Goal: Task Accomplishment & Management: Manage account settings

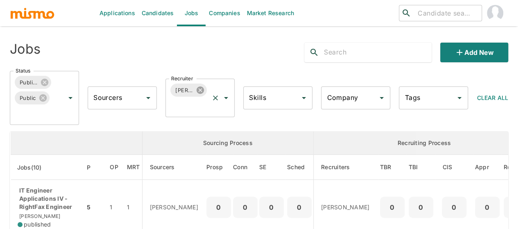
click at [200, 90] on icon at bounding box center [200, 90] width 9 height 9
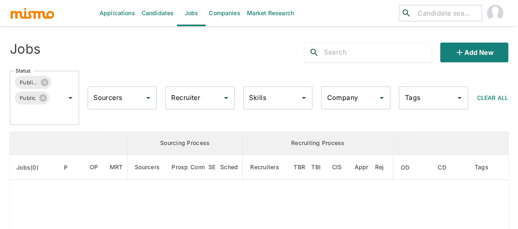
click at [181, 100] on input "Recruiter" at bounding box center [194, 98] width 50 height 16
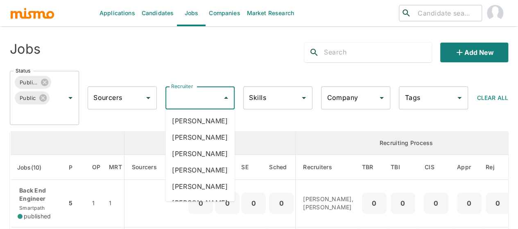
click at [181, 99] on input "Recruiter" at bounding box center [194, 98] width 50 height 16
type input "pao"
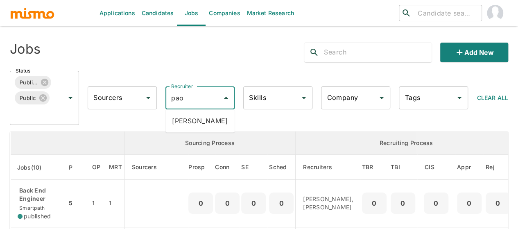
click at [189, 117] on li "Paola Pacheco" at bounding box center [199, 121] width 69 height 16
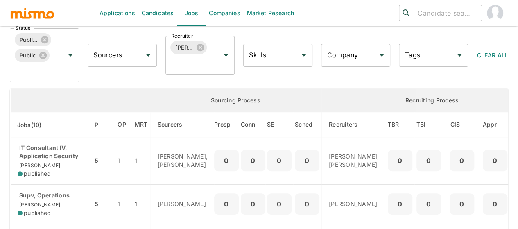
scroll to position [82, 0]
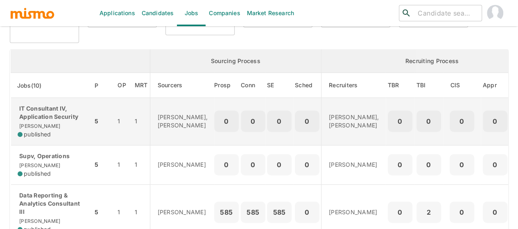
click at [29, 116] on p "IT Consultant IV, Application Security" at bounding box center [52, 112] width 68 height 16
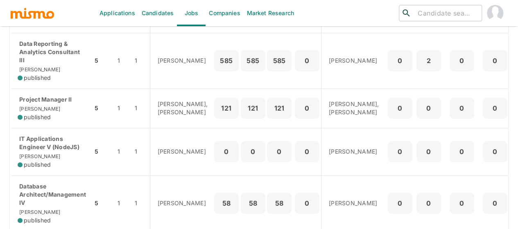
scroll to position [246, 0]
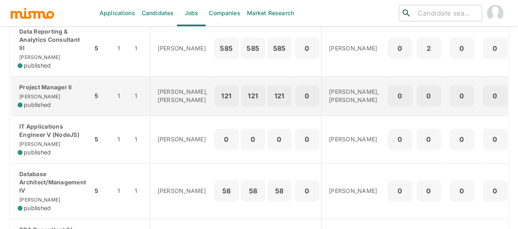
click at [45, 98] on div "Project Manager II Kaiser published" at bounding box center [52, 96] width 68 height 26
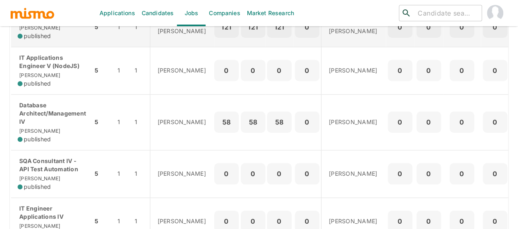
scroll to position [328, 0]
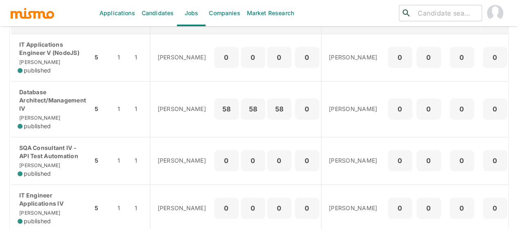
click at [57, 113] on p "Database Architect/Management IV" at bounding box center [52, 100] width 68 height 25
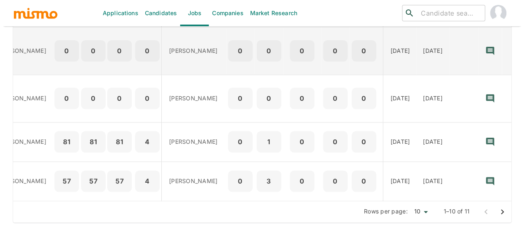
scroll to position [406, 0]
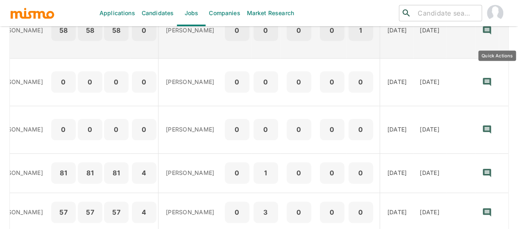
click at [509, 33] on icon "Quick Actions" at bounding box center [509, 30] width 1 height 5
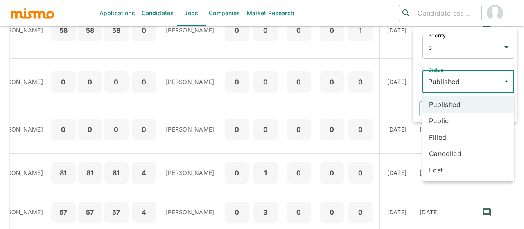
click at [447, 152] on li "Cancelled" at bounding box center [469, 153] width 92 height 16
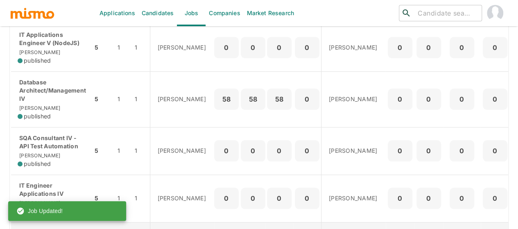
scroll to position [324, 0]
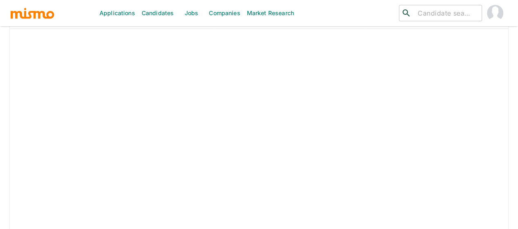
scroll to position [881, 0]
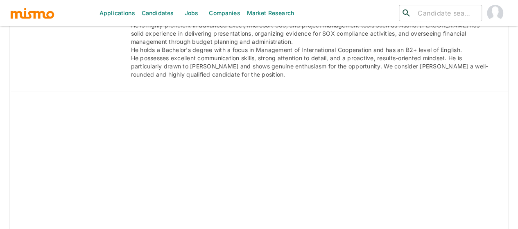
scroll to position [1370, 0]
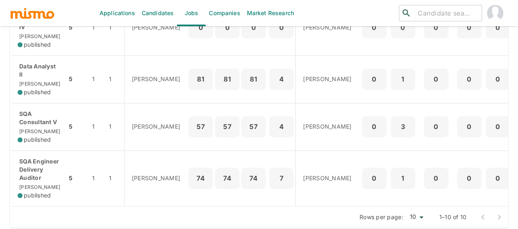
scroll to position [571, 0]
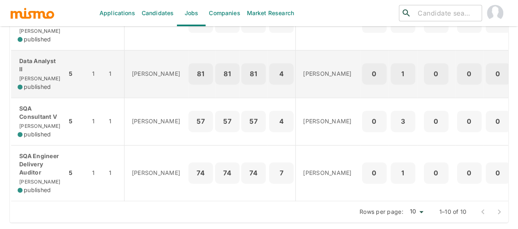
click at [35, 60] on div "Data Analyst II [PERSON_NAME] published" at bounding box center [39, 74] width 43 height 34
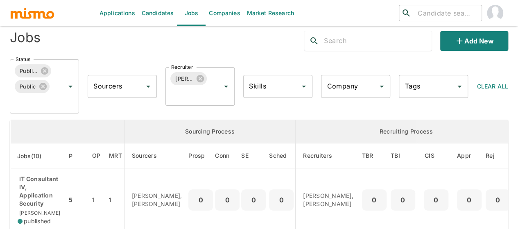
scroll to position [0, 0]
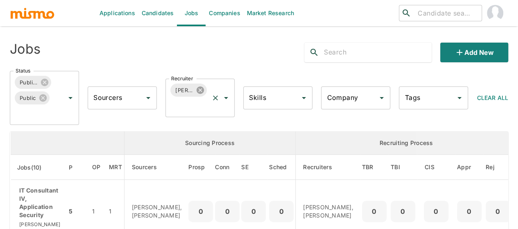
click at [202, 87] on icon at bounding box center [200, 89] width 7 height 7
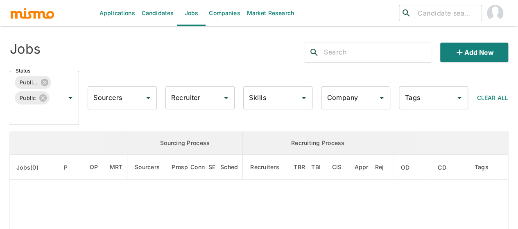
click at [183, 95] on div "Recruiter Recruiter" at bounding box center [199, 97] width 69 height 23
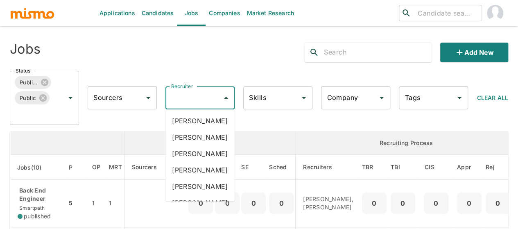
click at [184, 93] on div "Recruiter Recruiter" at bounding box center [199, 97] width 69 height 23
type input "mai"
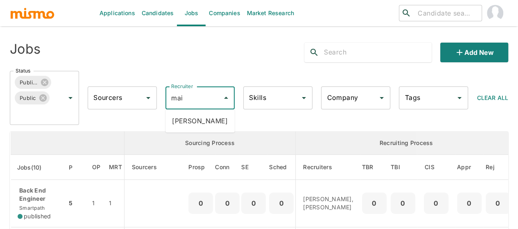
click at [194, 122] on li "Maia Reyes" at bounding box center [199, 121] width 69 height 16
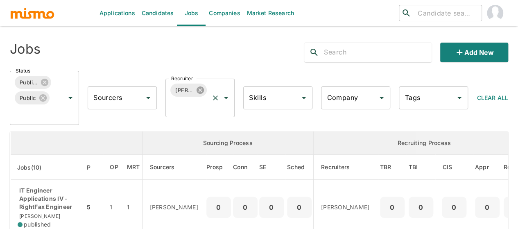
click at [200, 92] on icon at bounding box center [200, 89] width 7 height 7
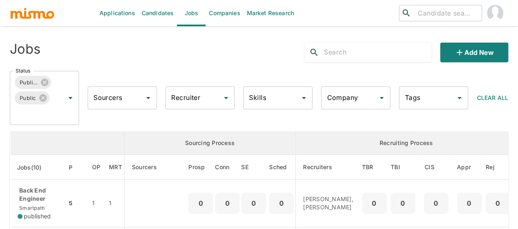
click at [193, 95] on div "Recruiter Recruiter" at bounding box center [199, 97] width 69 height 23
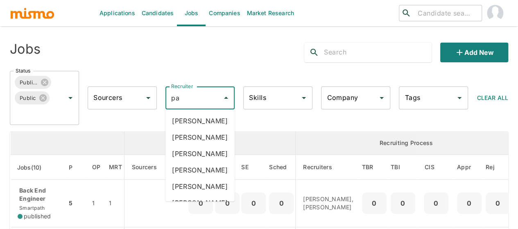
type input "pao"
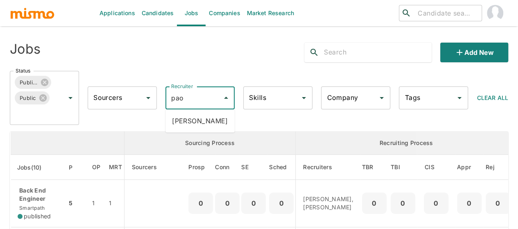
click at [192, 117] on li "Paola Pacheco" at bounding box center [199, 121] width 69 height 16
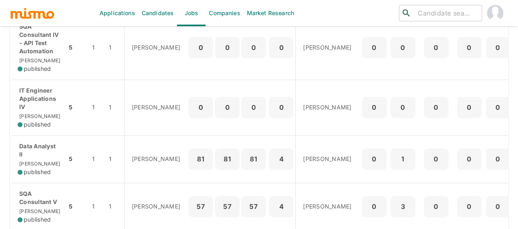
scroll to position [571, 0]
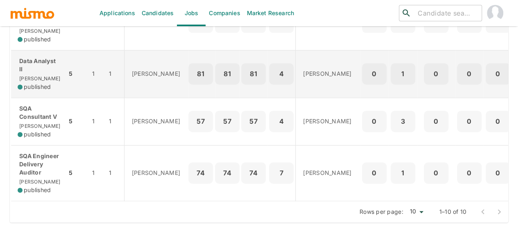
click at [37, 57] on div "Data Analyst II Kaiser published" at bounding box center [39, 74] width 43 height 34
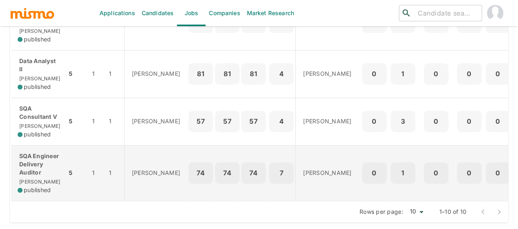
click at [40, 152] on p "SQA Engineer Delivery Auditor" at bounding box center [39, 164] width 43 height 25
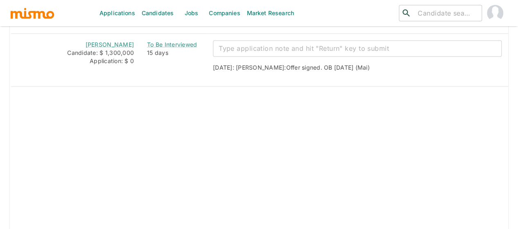
scroll to position [737, 0]
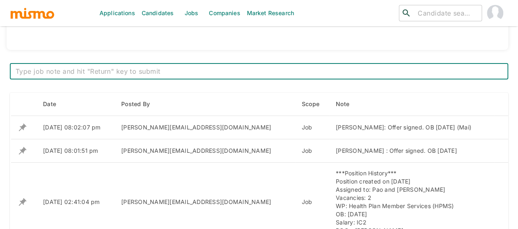
scroll to position [123, 0]
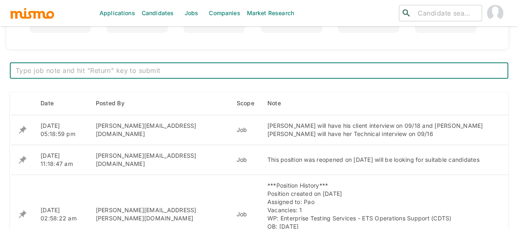
scroll to position [287, 0]
